Goal: Task Accomplishment & Management: Manage account settings

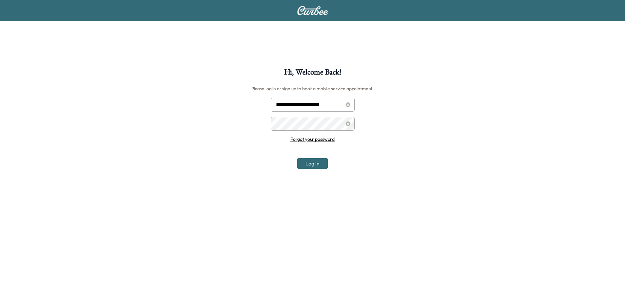
click at [316, 167] on button "Log In" at bounding box center [312, 163] width 31 height 11
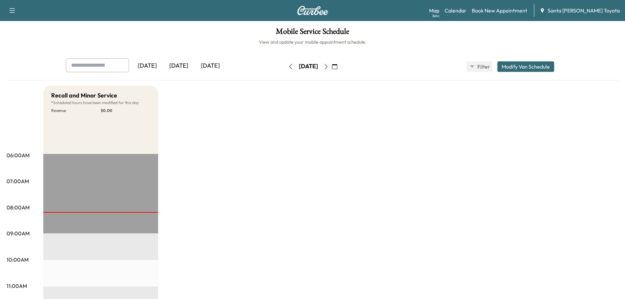
click at [147, 65] on div "[DATE]" at bounding box center [148, 65] width 32 height 15
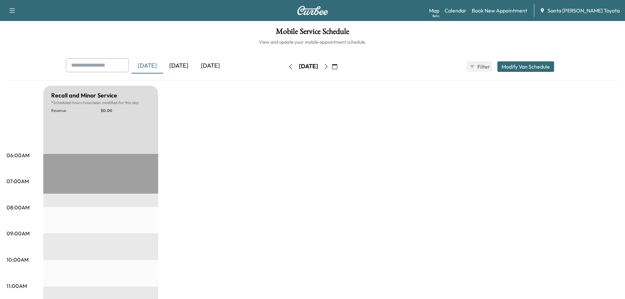
click at [187, 68] on div "[DATE]" at bounding box center [179, 65] width 32 height 15
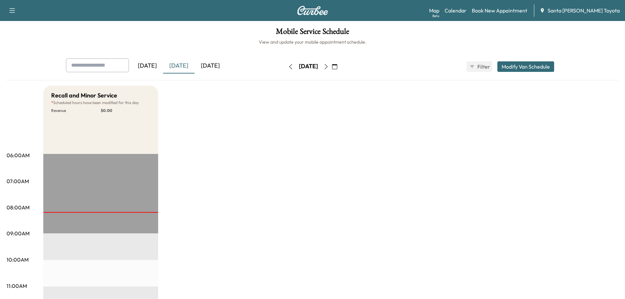
click at [209, 63] on div "[DATE]" at bounding box center [211, 65] width 32 height 15
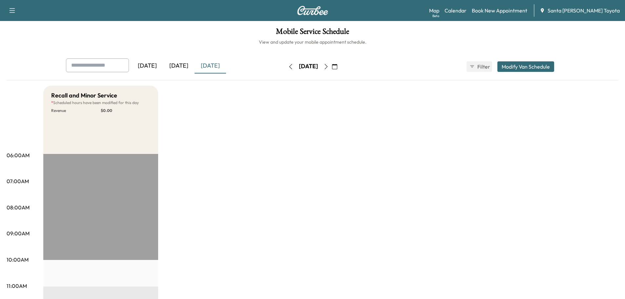
click at [20, 182] on p "07:00AM" at bounding box center [18, 181] width 22 height 8
click at [531, 64] on button "Modify Van Schedule" at bounding box center [526, 66] width 57 height 11
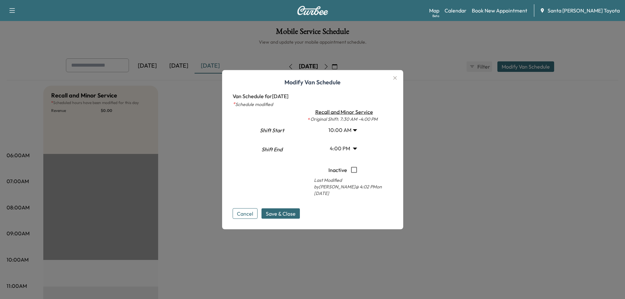
click at [251, 210] on button "Cancel" at bounding box center [245, 213] width 25 height 11
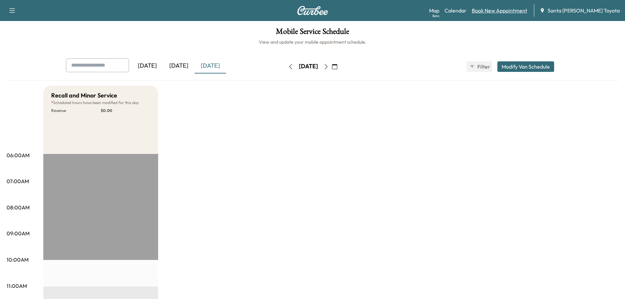
click at [516, 10] on link "Book New Appointment" at bounding box center [499, 11] width 55 height 8
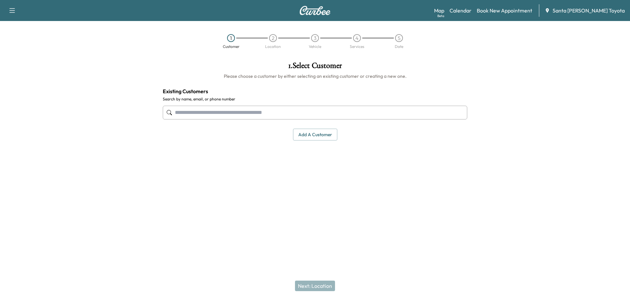
click at [252, 110] on input "text" at bounding box center [315, 113] width 305 height 14
type input "**********"
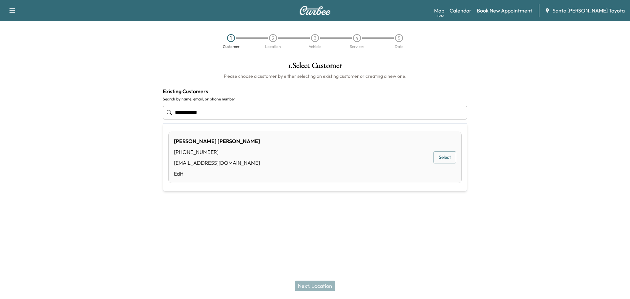
drag, startPoint x: 140, startPoint y: 97, endPoint x: 105, endPoint y: 103, distance: 35.8
click at [119, 94] on div "**********" at bounding box center [315, 131] width 630 height 150
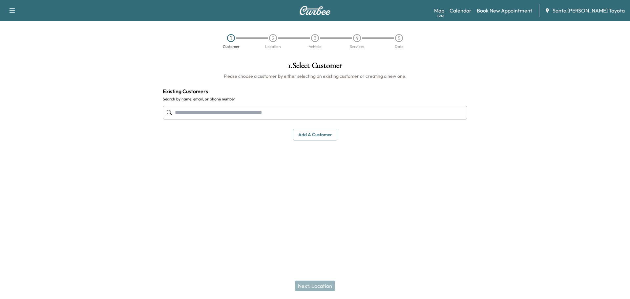
paste input "**********"
type input "**********"
drag, startPoint x: 226, startPoint y: 111, endPoint x: 143, endPoint y: 89, distance: 85.8
click at [145, 88] on div "**********" at bounding box center [315, 131] width 630 height 150
click at [308, 134] on button "Add a customer" at bounding box center [315, 135] width 44 height 12
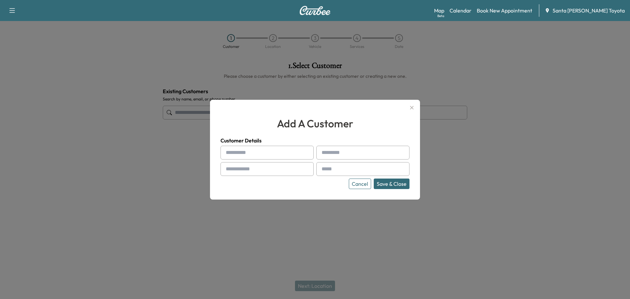
click at [252, 151] on input "text" at bounding box center [267, 153] width 93 height 14
type input "******"
click at [334, 150] on input "text" at bounding box center [362, 153] width 93 height 14
type input "*****"
paste input "**********"
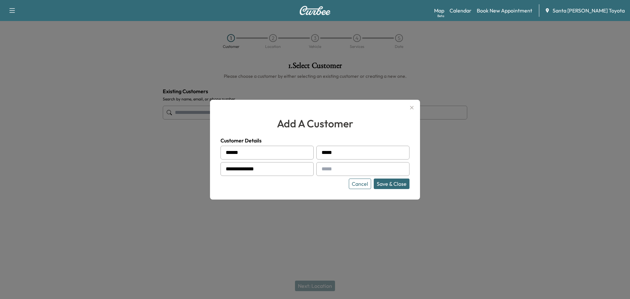
type input "**********"
click at [333, 169] on input "text" at bounding box center [362, 169] width 93 height 14
paste input "**********"
type input "**********"
click at [398, 184] on button "Save & Close" at bounding box center [392, 184] width 36 height 11
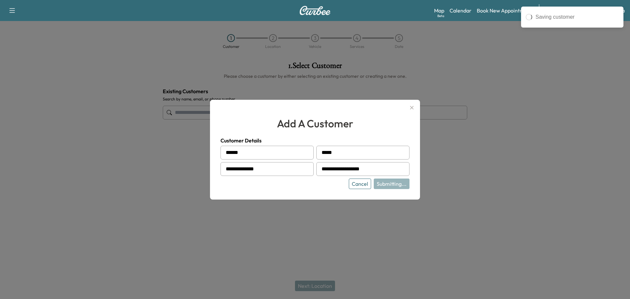
type input "**********"
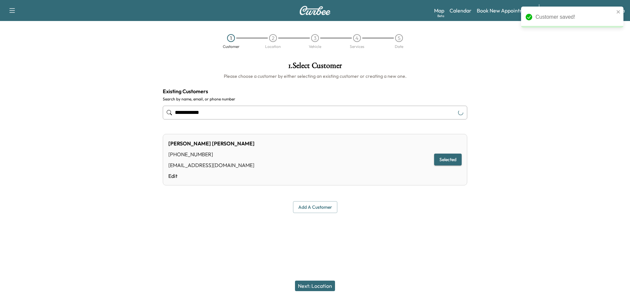
click at [451, 160] on button "Selected" at bounding box center [448, 160] width 28 height 12
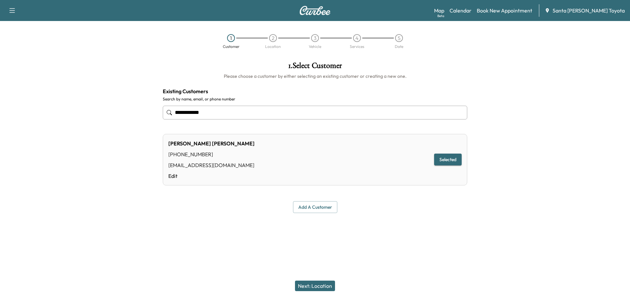
click at [445, 161] on button "Selected" at bounding box center [448, 160] width 28 height 12
click at [313, 283] on button "Next: Location" at bounding box center [315, 286] width 40 height 11
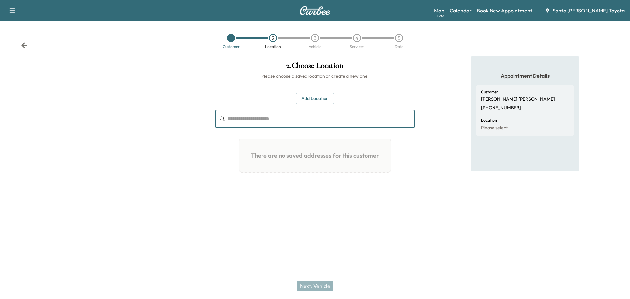
click at [230, 118] on input "text" at bounding box center [320, 119] width 187 height 18
paste input "**********"
type input "**********"
click at [320, 99] on button "Add Location" at bounding box center [315, 99] width 38 height 12
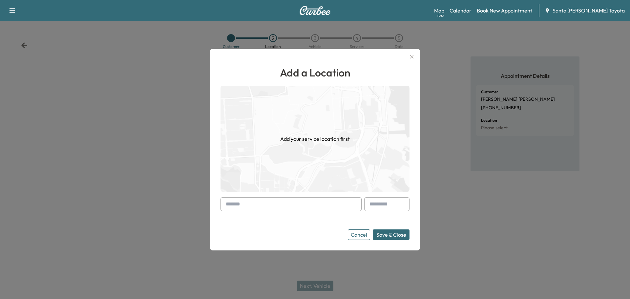
click at [293, 202] on input "text" at bounding box center [291, 204] width 141 height 14
paste input "**********"
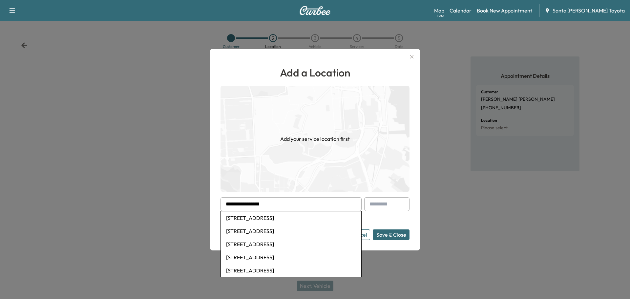
click at [306, 221] on li "[STREET_ADDRESS]" at bounding box center [291, 217] width 140 height 13
type input "**********"
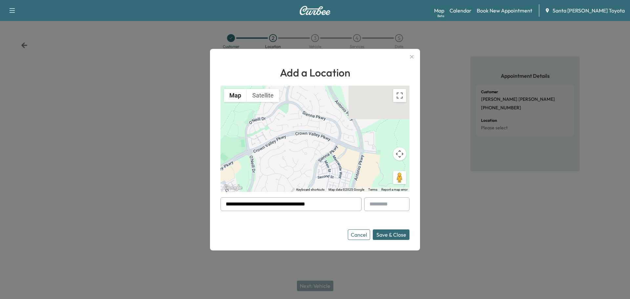
click at [392, 236] on button "Save & Close" at bounding box center [391, 234] width 37 height 11
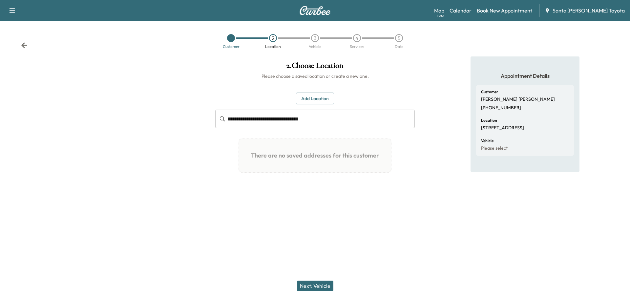
click at [315, 288] on button "Next: Vehicle" at bounding box center [315, 286] width 36 height 11
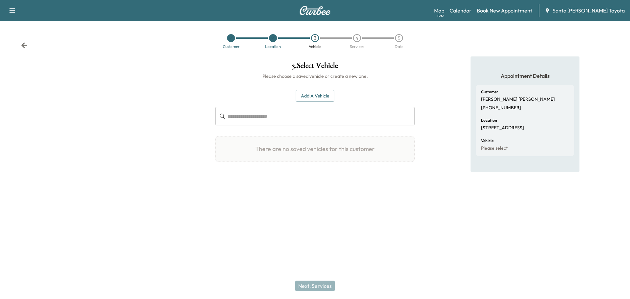
click at [239, 116] on input "text" at bounding box center [320, 116] width 187 height 18
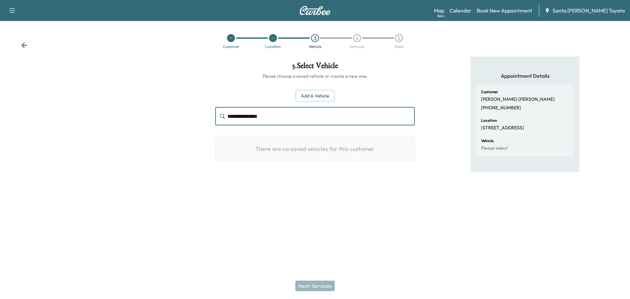
type input "**********"
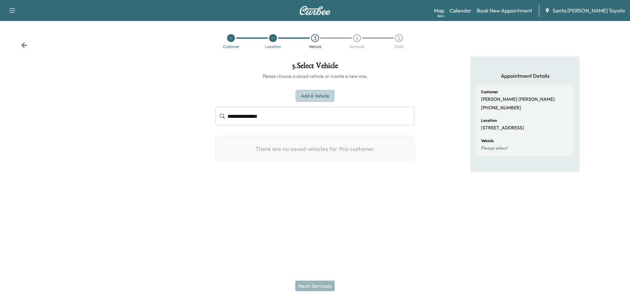
click at [304, 101] on button "Add a Vehicle" at bounding box center [315, 96] width 39 height 12
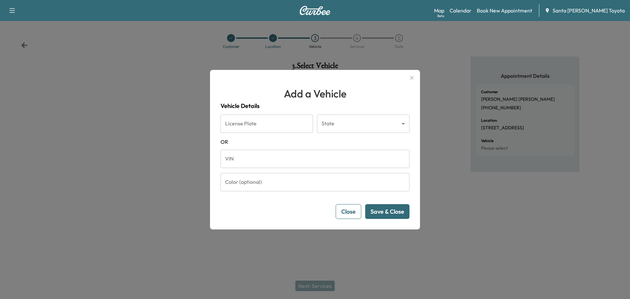
click at [386, 123] on body "**********" at bounding box center [315, 149] width 630 height 299
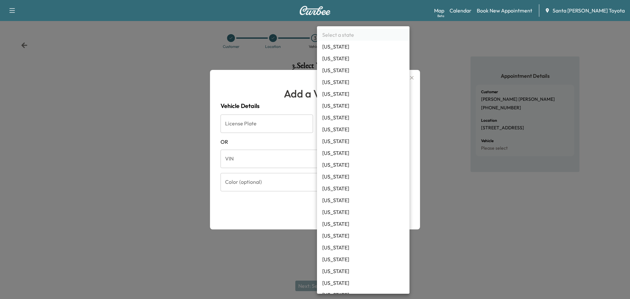
click at [347, 109] on li "[US_STATE]" at bounding box center [363, 106] width 93 height 12
type input "**"
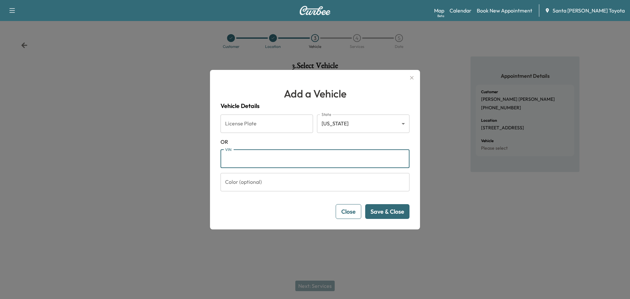
click at [241, 153] on input "VIN" at bounding box center [315, 159] width 189 height 18
paste input "**********"
type input "**********"
click at [393, 215] on button "Save & Close" at bounding box center [387, 211] width 44 height 15
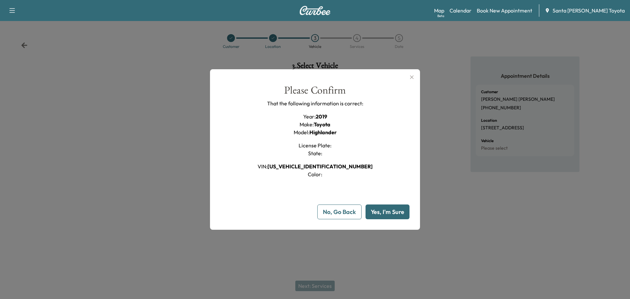
click at [393, 214] on button "Yes, I'm Sure" at bounding box center [388, 211] width 44 height 15
type input "**"
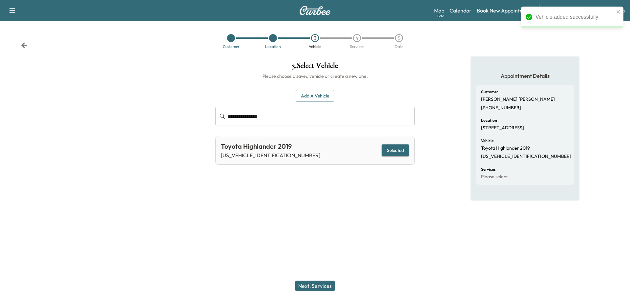
click at [311, 284] on button "Next: Services" at bounding box center [314, 286] width 39 height 11
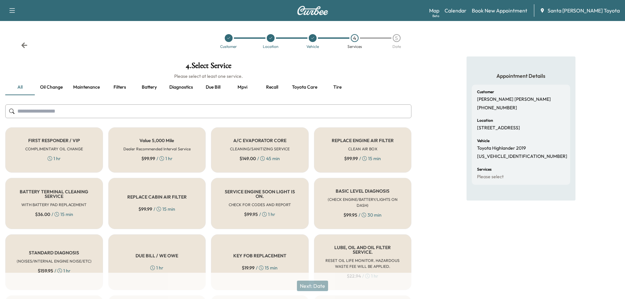
click at [49, 84] on button "Oil change" at bounding box center [51, 87] width 33 height 16
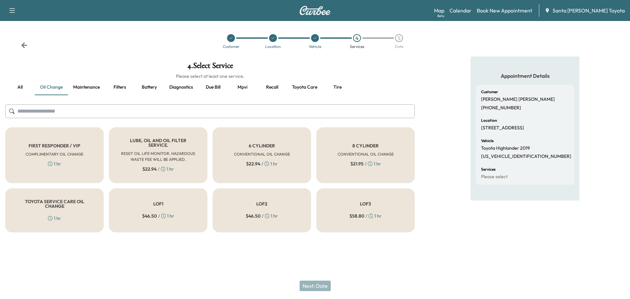
click at [56, 113] on input "text" at bounding box center [210, 111] width 410 height 14
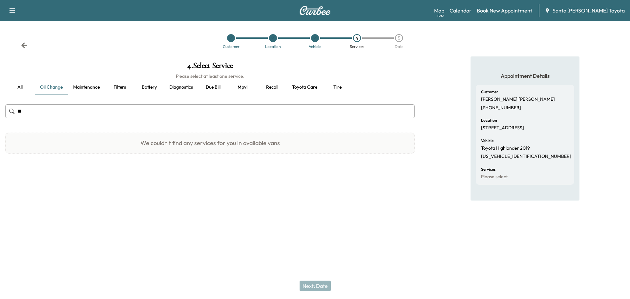
type input "*"
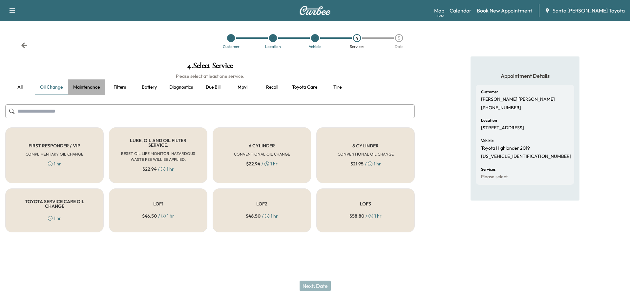
click at [81, 85] on button "Maintenance" at bounding box center [86, 87] width 37 height 16
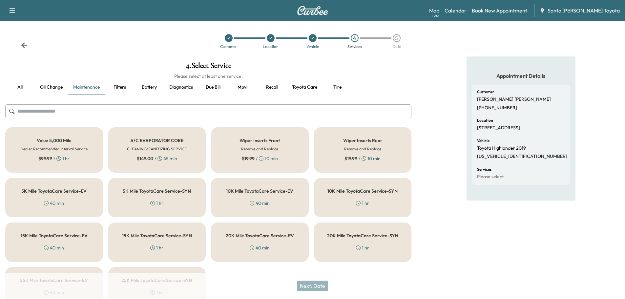
scroll to position [33, 0]
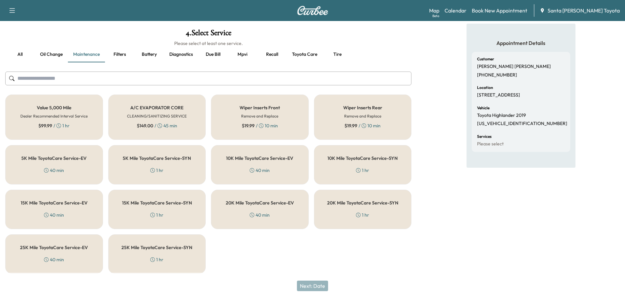
click at [19, 55] on button "all" at bounding box center [20, 55] width 30 height 16
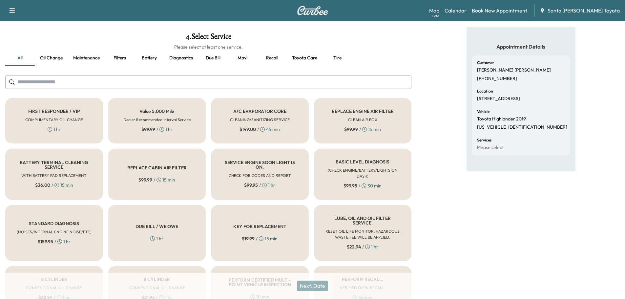
scroll to position [0, 0]
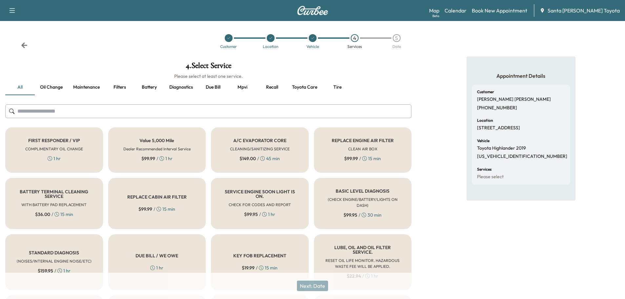
click at [146, 109] on input "text" at bounding box center [208, 111] width 406 height 14
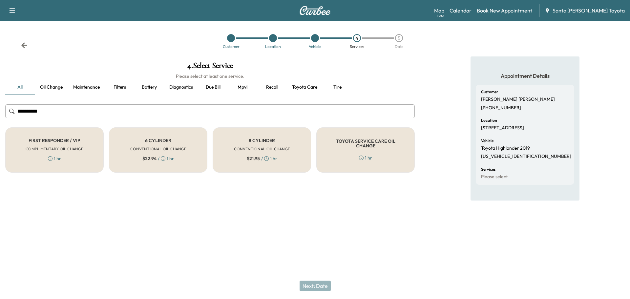
type input "**********"
click at [269, 86] on button "Recall" at bounding box center [272, 87] width 30 height 16
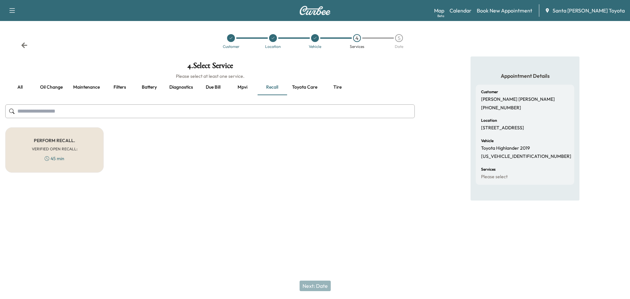
click at [53, 89] on button "Oil change" at bounding box center [51, 87] width 33 height 16
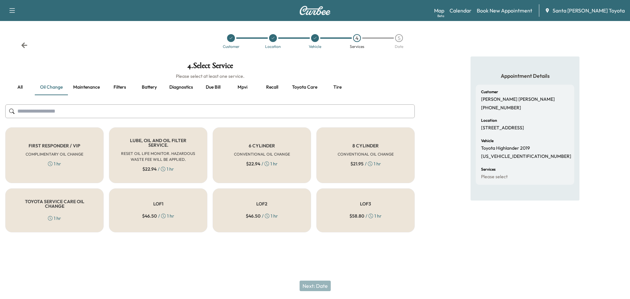
click at [401, 41] on div "5" at bounding box center [399, 38] width 8 height 8
click at [182, 205] on div "LOF1 $ 46.50 / 1 hr" at bounding box center [158, 210] width 98 height 44
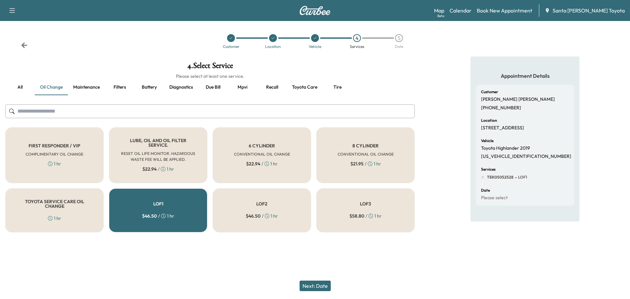
click at [278, 203] on div "LOF2 $ 46.50 / 1 hr" at bounding box center [262, 210] width 98 height 44
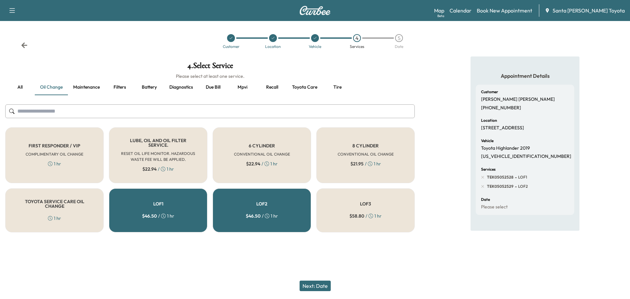
click at [179, 200] on div "LOF1 $ 46.50 / 1 hr" at bounding box center [158, 210] width 98 height 44
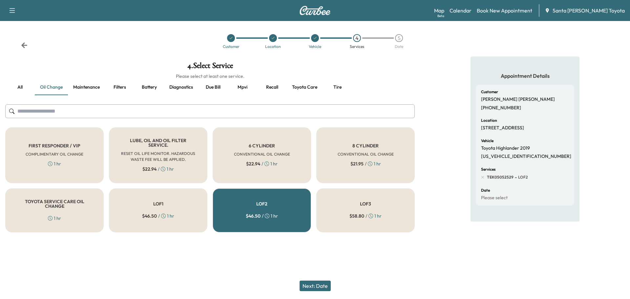
click at [299, 202] on div "LOF2 $ 46.50 / 1 hr" at bounding box center [262, 210] width 98 height 44
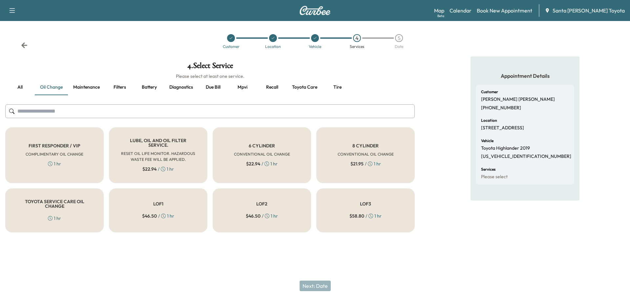
click at [182, 202] on div "LOF1 $ 46.50 / 1 hr" at bounding box center [158, 210] width 98 height 44
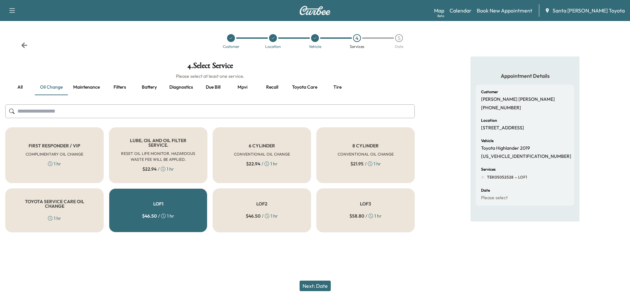
click at [288, 208] on div "LOF2 $ 46.50 / 1 hr" at bounding box center [262, 210] width 98 height 44
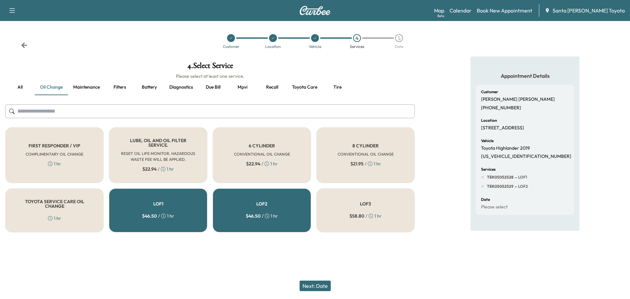
click at [182, 196] on div "LOF1 $ 46.50 / 1 hr" at bounding box center [158, 210] width 98 height 44
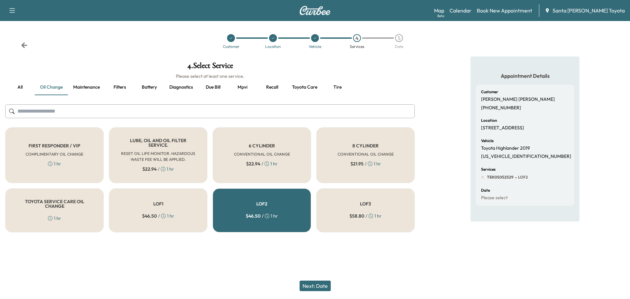
click at [317, 285] on button "Next: Date" at bounding box center [315, 286] width 31 height 11
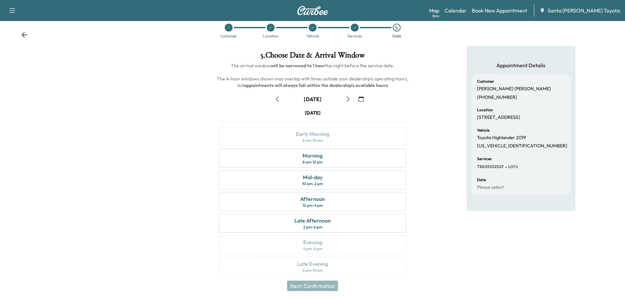
scroll to position [16, 0]
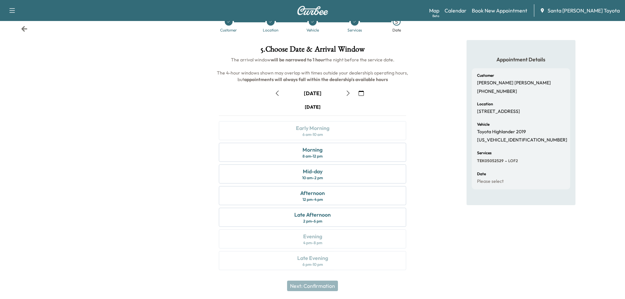
click at [346, 95] on icon "button" at bounding box center [348, 93] width 5 height 5
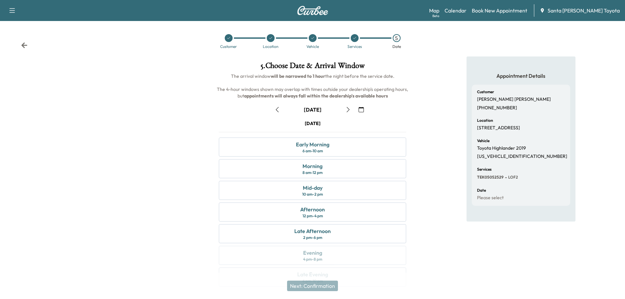
click at [275, 110] on icon "button" at bounding box center [277, 109] width 5 height 5
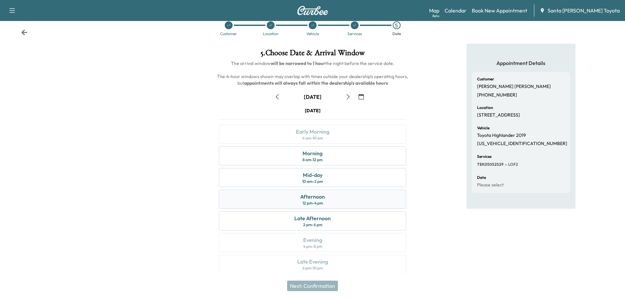
scroll to position [16, 0]
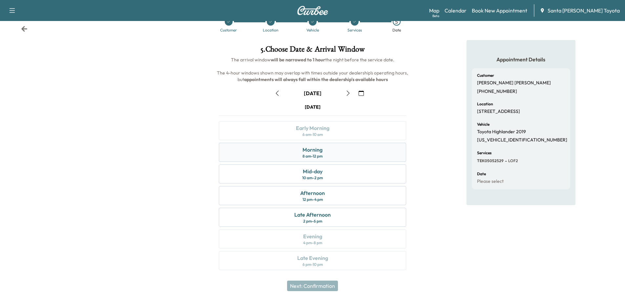
click at [325, 154] on div "Morning 8 am - 12 pm" at bounding box center [312, 152] width 187 height 19
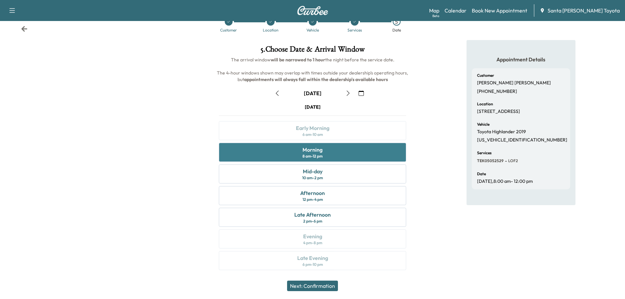
click at [321, 152] on div "Morning" at bounding box center [313, 150] width 20 height 8
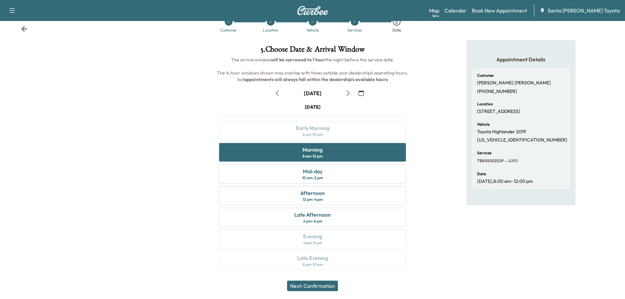
click at [320, 290] on button "Next: Confirmation" at bounding box center [312, 286] width 51 height 11
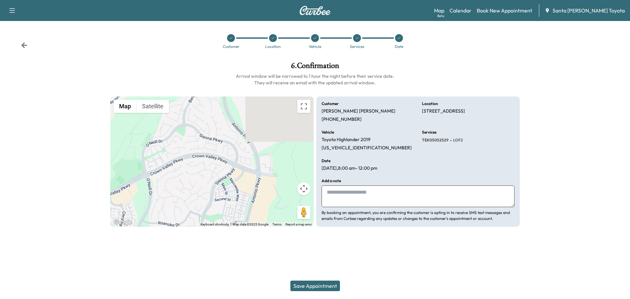
click at [317, 289] on button "Save Appointment" at bounding box center [315, 286] width 50 height 11
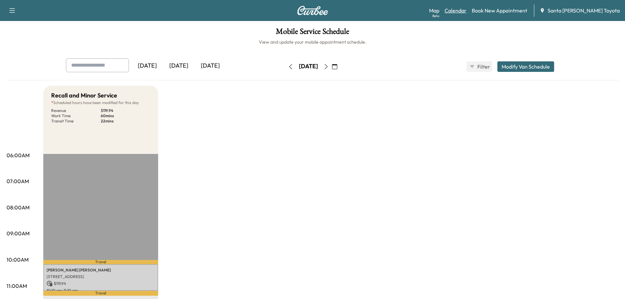
click at [467, 9] on link "Calendar" at bounding box center [456, 11] width 22 height 8
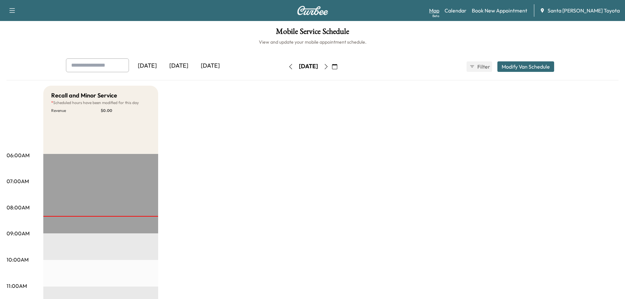
click at [439, 10] on link "Map Beta" at bounding box center [434, 11] width 10 height 8
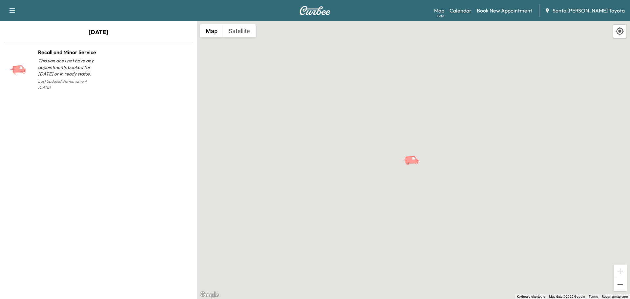
click at [472, 11] on link "Calendar" at bounding box center [461, 11] width 22 height 8
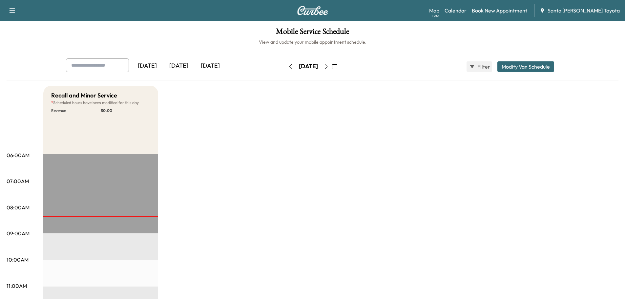
click at [202, 69] on div "[DATE]" at bounding box center [211, 65] width 32 height 15
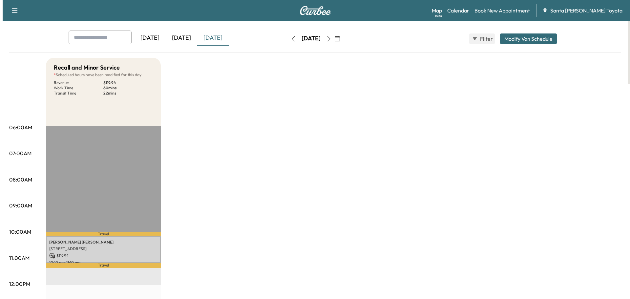
scroll to position [66, 0]
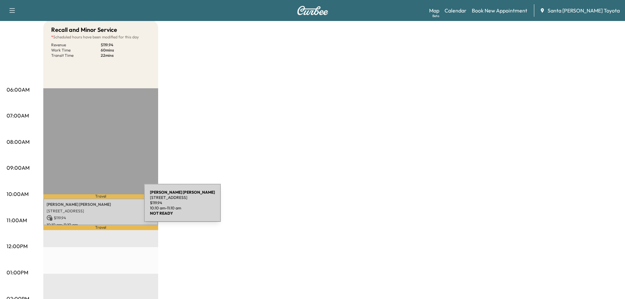
click at [95, 207] on div "[PERSON_NAME] [STREET_ADDRESS] $ 119.94 10:10 am - 11:10 am" at bounding box center [100, 212] width 115 height 27
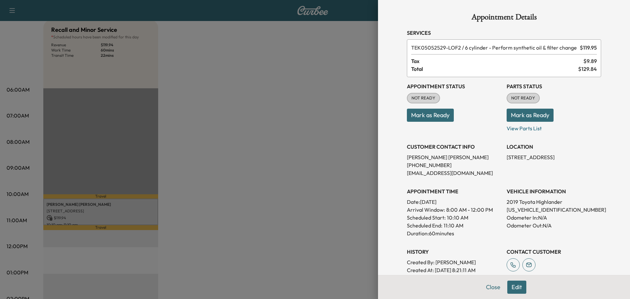
click at [508, 289] on button "Edit" at bounding box center [516, 287] width 19 height 13
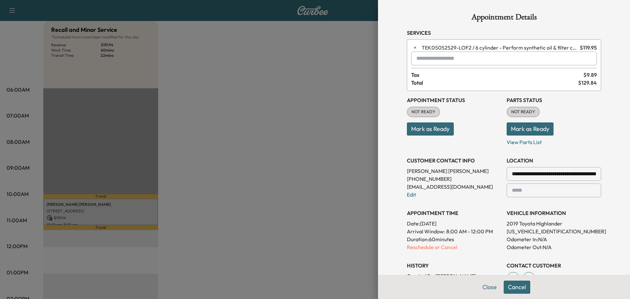
click at [480, 49] on span "TEK05052529 - LOF2 / 6 cylinder - Perform synthetic oil & filter change" at bounding box center [500, 48] width 156 height 8
click at [457, 57] on input "text" at bounding box center [504, 59] width 186 height 14
click at [477, 78] on p "TEK05052528 - LOF1" at bounding box center [481, 75] width 145 height 9
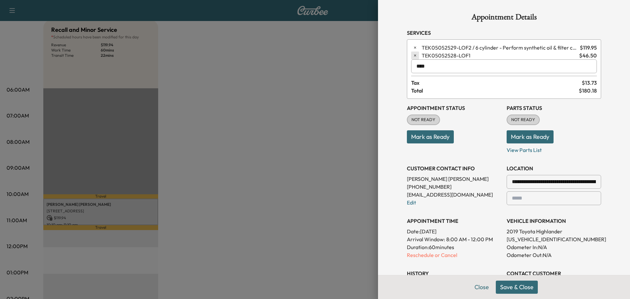
type input "****"
click at [413, 57] on icon "button" at bounding box center [415, 55] width 5 height 5
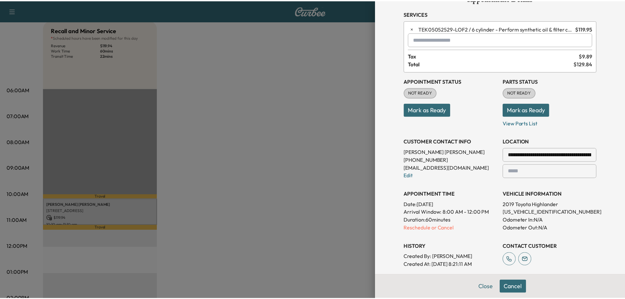
scroll to position [0, 0]
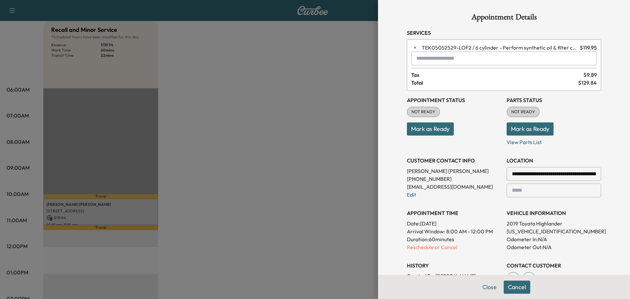
click at [432, 59] on input "text" at bounding box center [504, 59] width 186 height 14
click at [462, 75] on p "TEK05052528 - LOF1" at bounding box center [481, 75] width 145 height 9
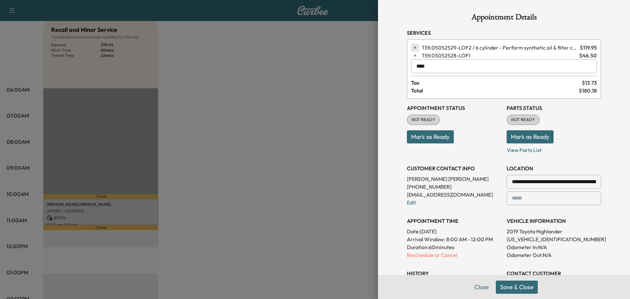
type input "****"
click at [413, 47] on icon "button" at bounding box center [415, 47] width 5 height 5
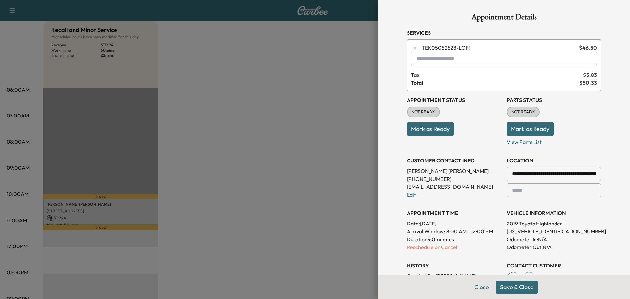
click at [519, 290] on button "Save & Close" at bounding box center [517, 287] width 42 height 13
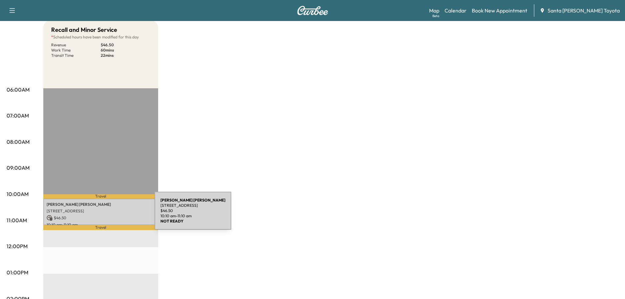
click at [104, 216] on p "$ 46.50" at bounding box center [101, 218] width 108 height 6
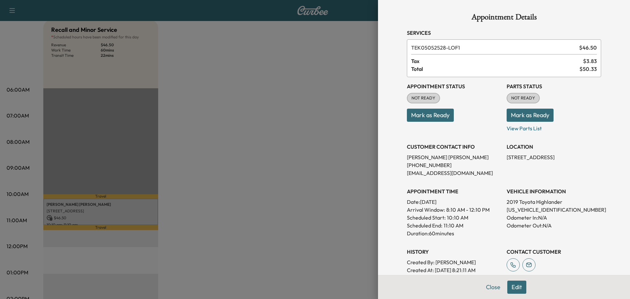
click at [466, 47] on span "TEK05052528 - LOF1" at bounding box center [493, 48] width 165 height 8
click at [486, 291] on button "Close" at bounding box center [493, 287] width 23 height 13
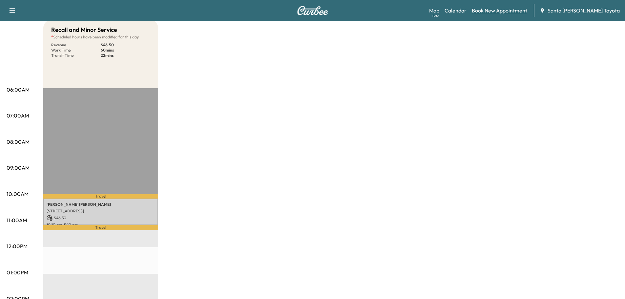
click at [514, 8] on link "Book New Appointment" at bounding box center [499, 11] width 55 height 8
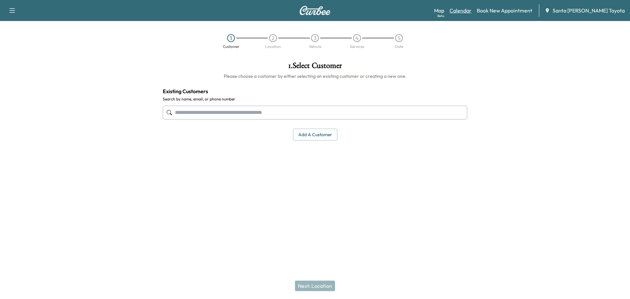
click at [472, 11] on link "Calendar" at bounding box center [461, 11] width 22 height 8
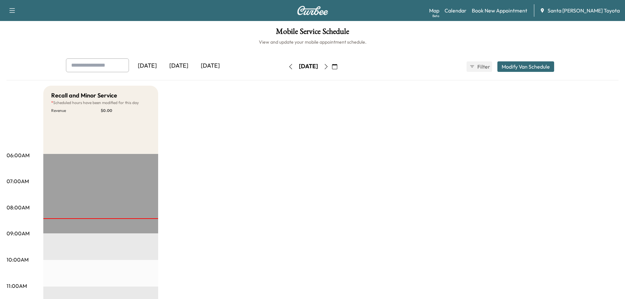
click at [215, 63] on div "[DATE]" at bounding box center [211, 65] width 32 height 15
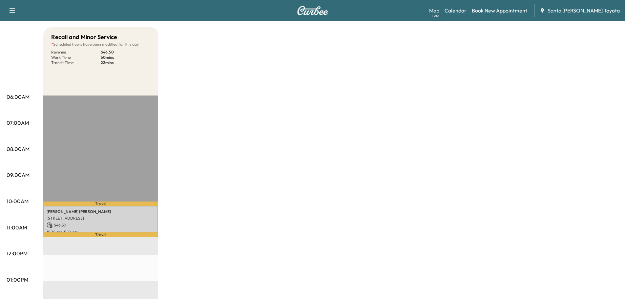
scroll to position [66, 0]
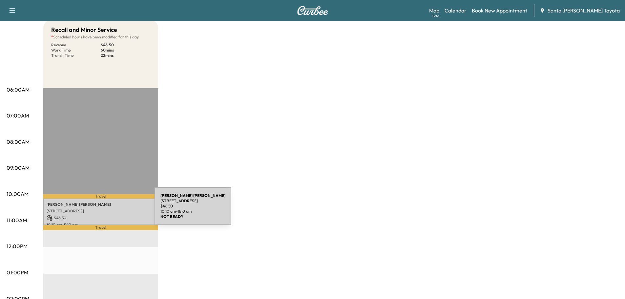
click at [105, 210] on p "[STREET_ADDRESS]" at bounding box center [101, 210] width 108 height 5
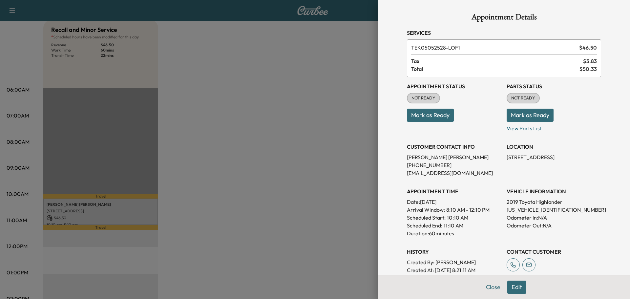
click at [515, 291] on button "Edit" at bounding box center [516, 287] width 19 height 13
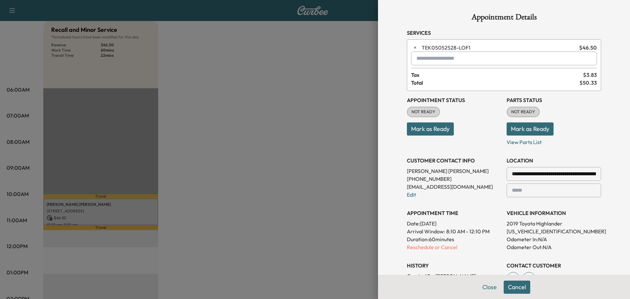
click at [436, 60] on input "text" at bounding box center [504, 59] width 186 height 14
type input "*"
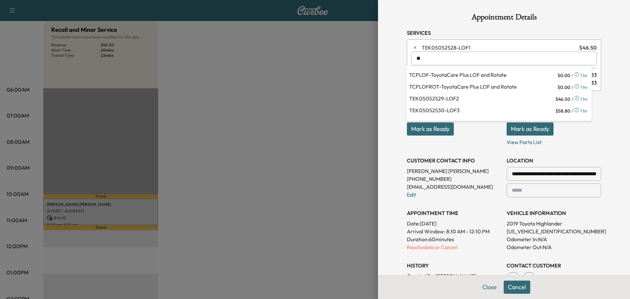
type input "*"
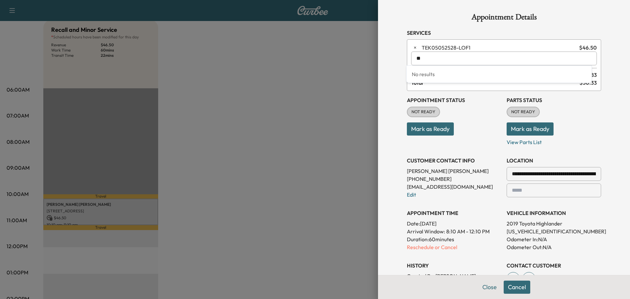
type input "*"
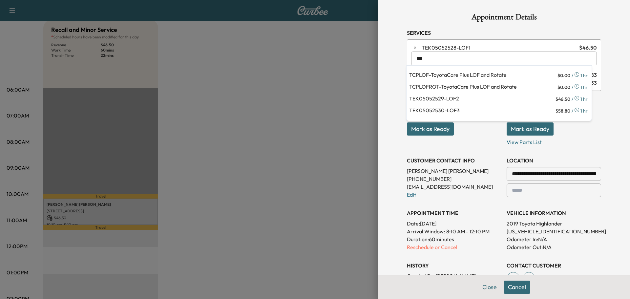
type input "***"
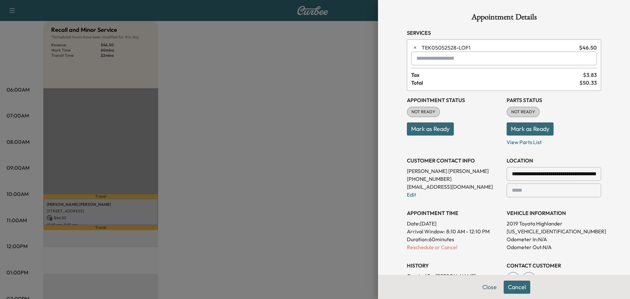
click at [327, 155] on div at bounding box center [315, 149] width 630 height 299
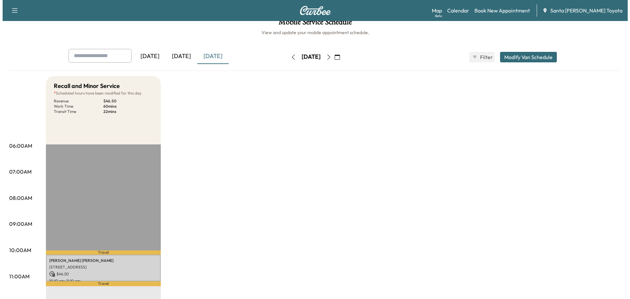
scroll to position [0, 0]
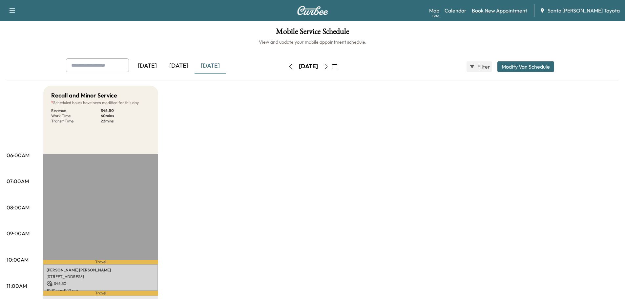
click at [513, 11] on link "Book New Appointment" at bounding box center [499, 11] width 55 height 8
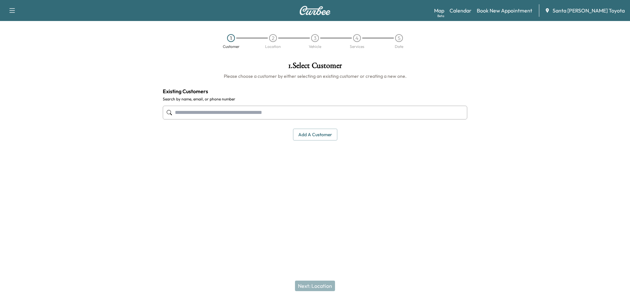
click at [275, 111] on input "text" at bounding box center [315, 113] width 305 height 14
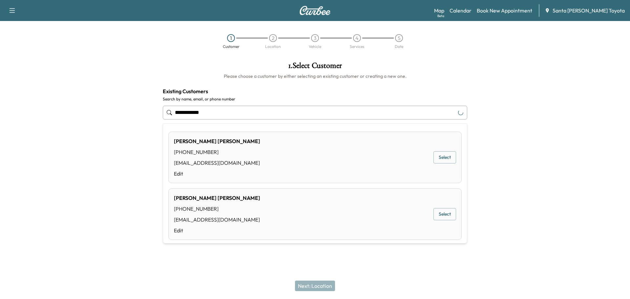
click at [246, 161] on div "[PERSON_NAME] [PHONE_NUMBER] [EMAIL_ADDRESS][DOMAIN_NAME] Edit Select" at bounding box center [314, 158] width 293 height 52
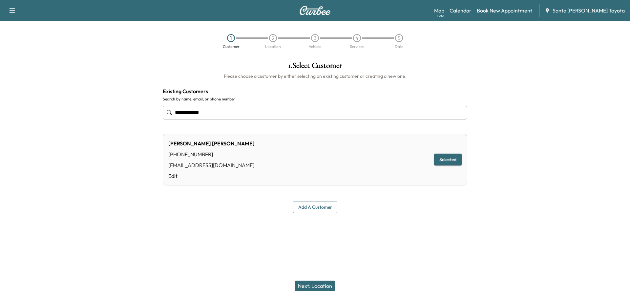
type input "**********"
click at [447, 161] on button "Selected" at bounding box center [448, 160] width 28 height 12
click at [308, 287] on button "Next: Location" at bounding box center [315, 286] width 40 height 11
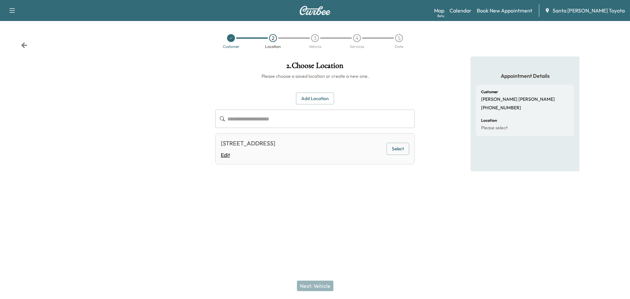
click at [275, 153] on link "Edit" at bounding box center [248, 155] width 54 height 8
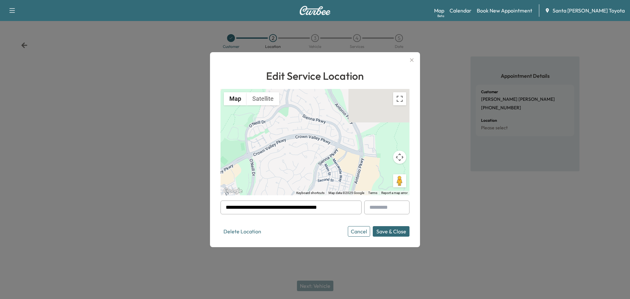
click at [398, 234] on button "Save & Close" at bounding box center [391, 231] width 37 height 11
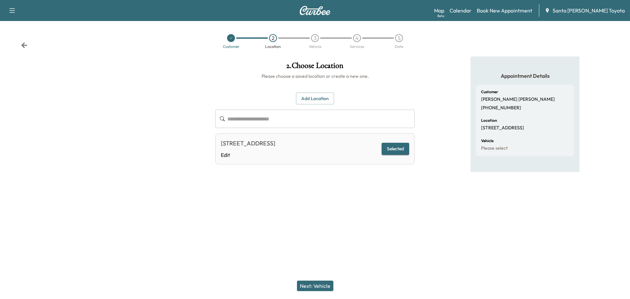
click at [311, 285] on button "Next: Vehicle" at bounding box center [315, 286] width 36 height 11
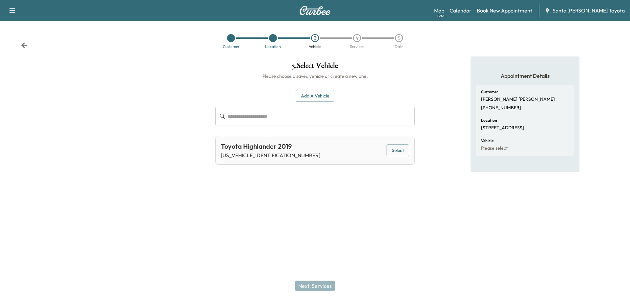
click at [316, 151] on div "Toyota Highlander 2019 [US_VEHICLE_IDENTIFICATION_NUMBER] Select" at bounding box center [315, 150] width 200 height 29
click at [395, 152] on button "Select" at bounding box center [398, 150] width 23 height 12
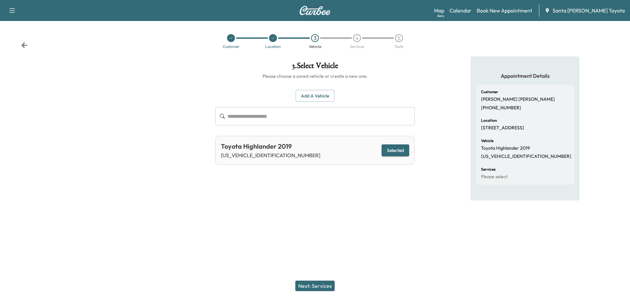
click at [315, 285] on button "Next: Services" at bounding box center [314, 286] width 39 height 11
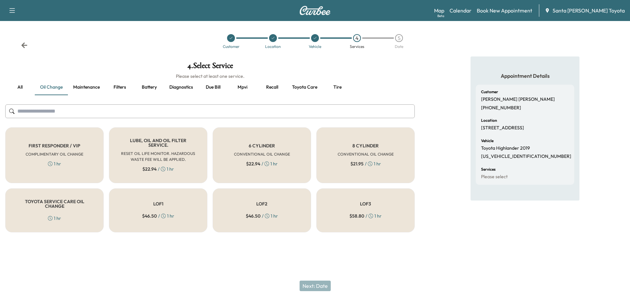
click at [171, 198] on div "LOF1 $ 46.50 / 1 hr" at bounding box center [158, 210] width 98 height 44
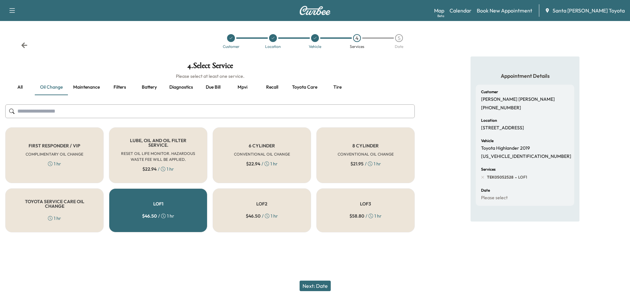
click at [24, 44] on icon at bounding box center [24, 45] width 6 height 6
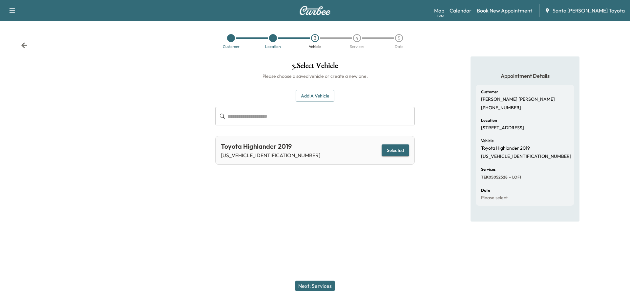
click at [16, 15] on button "button" at bounding box center [12, 10] width 14 height 11
click at [54, 33] on div "Customer Location 3 Vehicle 4 Services 5 Date" at bounding box center [315, 41] width 630 height 30
click at [315, 13] on img at bounding box center [315, 10] width 32 height 9
click at [313, 10] on img at bounding box center [315, 10] width 32 height 9
click at [311, 11] on img at bounding box center [315, 10] width 32 height 9
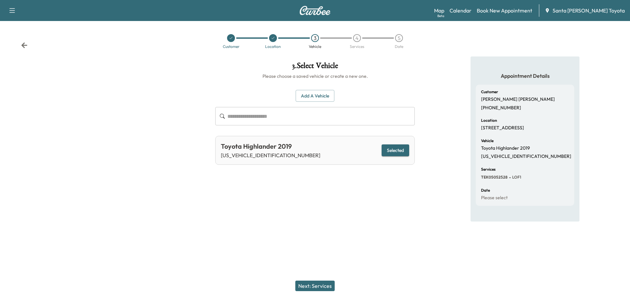
click at [28, 44] on div "Customer Location 3 Vehicle 4 Services 5 Date" at bounding box center [315, 41] width 630 height 30
click at [21, 45] on div "Customer Location 3 Vehicle 4 Services 5 Date" at bounding box center [315, 41] width 630 height 30
click at [24, 47] on icon at bounding box center [24, 45] width 7 height 7
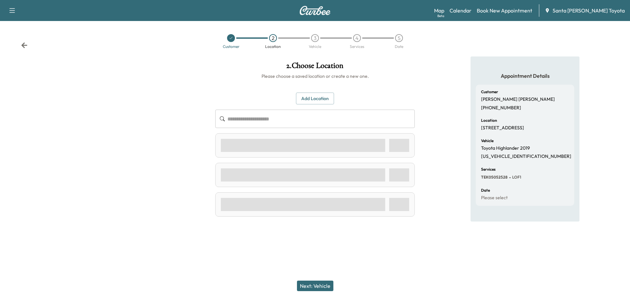
click at [24, 47] on icon at bounding box center [24, 45] width 7 height 7
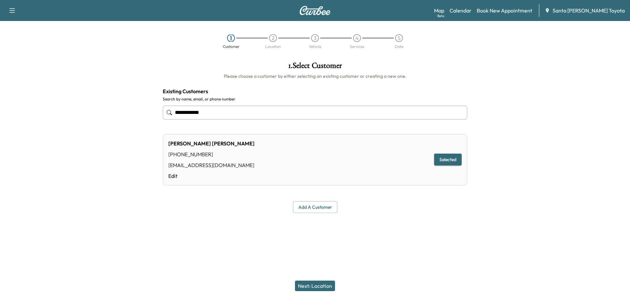
click at [24, 47] on div "1 Customer 2 Location 3 Vehicle 4 Services 5 Date" at bounding box center [315, 41] width 630 height 30
click at [246, 39] on div "1" at bounding box center [231, 38] width 42 height 8
click at [472, 12] on link "Calendar" at bounding box center [461, 11] width 22 height 8
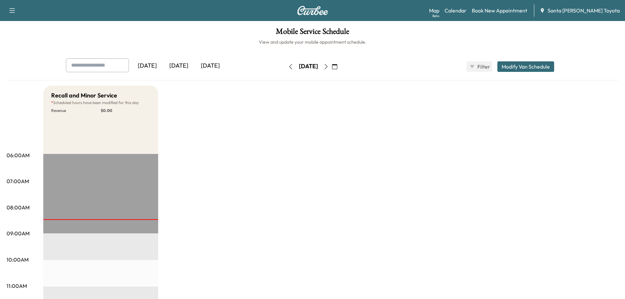
click at [205, 66] on div "[DATE]" at bounding box center [211, 65] width 32 height 15
